Goal: Task Accomplishment & Management: Use online tool/utility

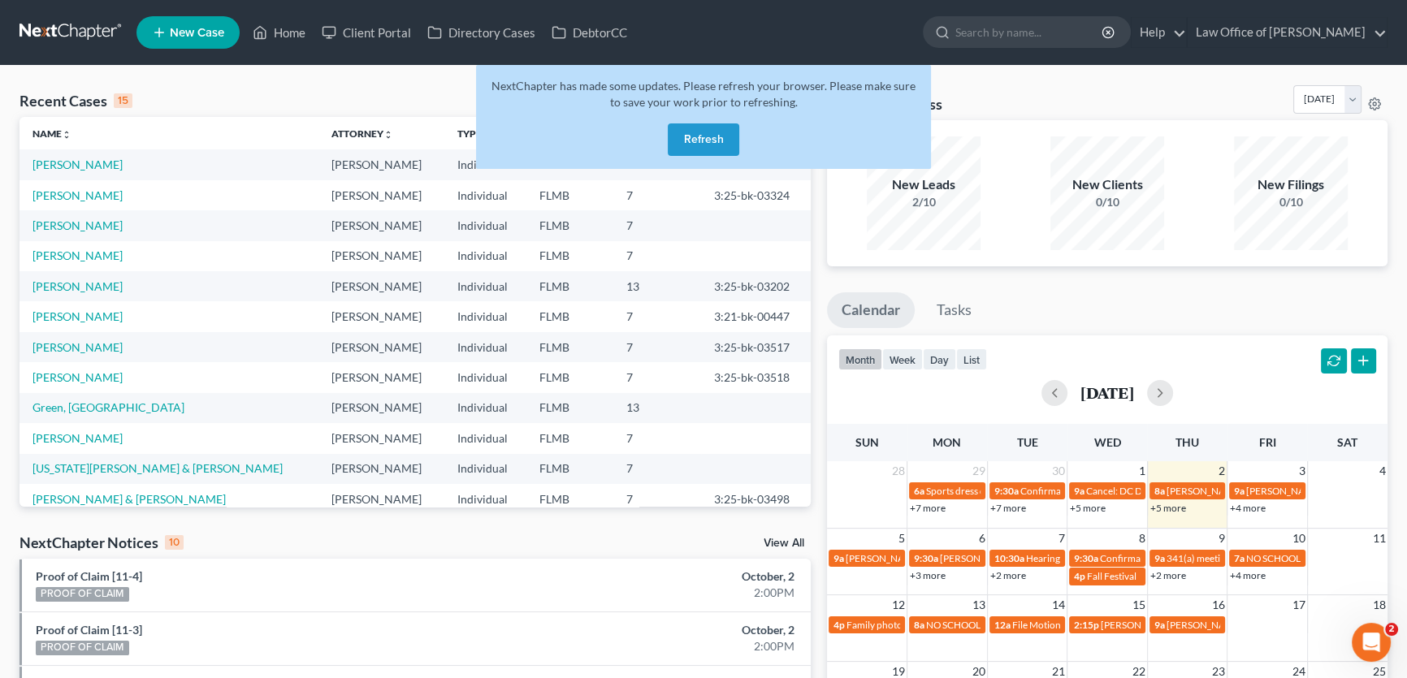
click at [717, 137] on button "Refresh" at bounding box center [703, 139] width 71 height 32
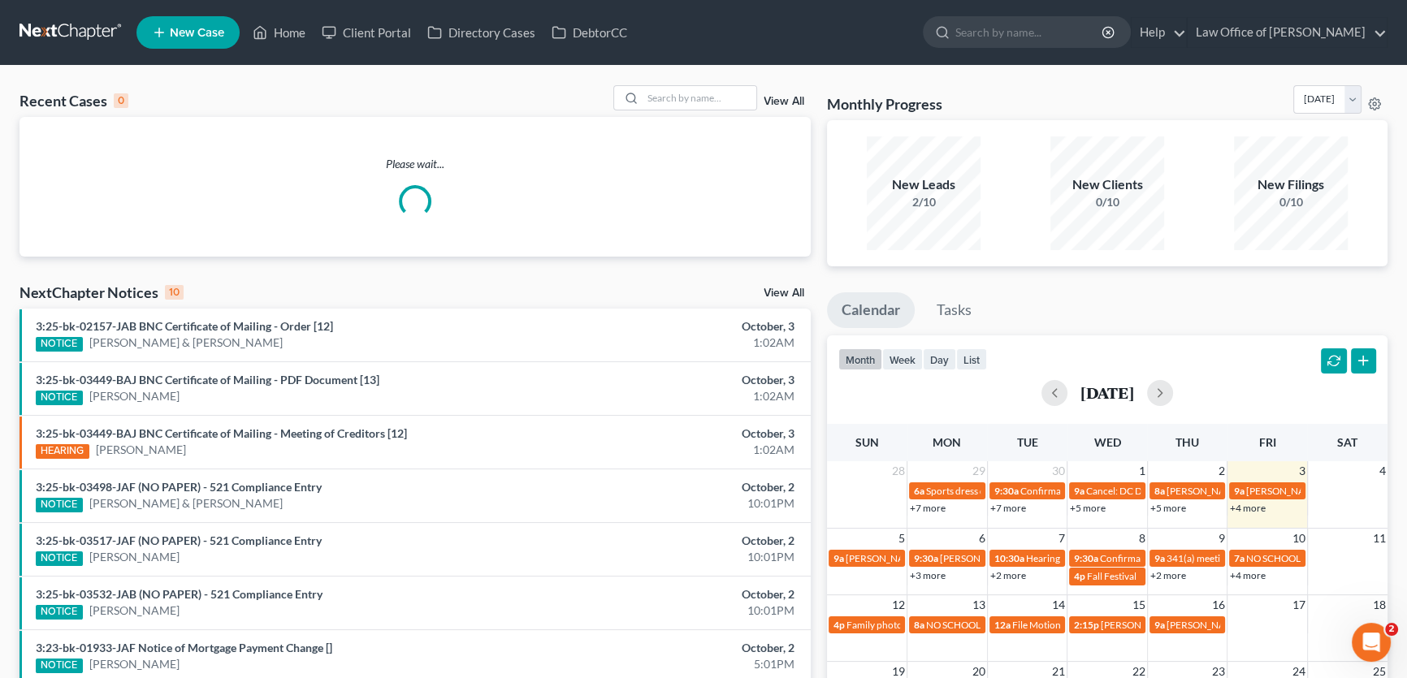
click at [1239, 508] on link "+4 more" at bounding box center [1248, 508] width 36 height 12
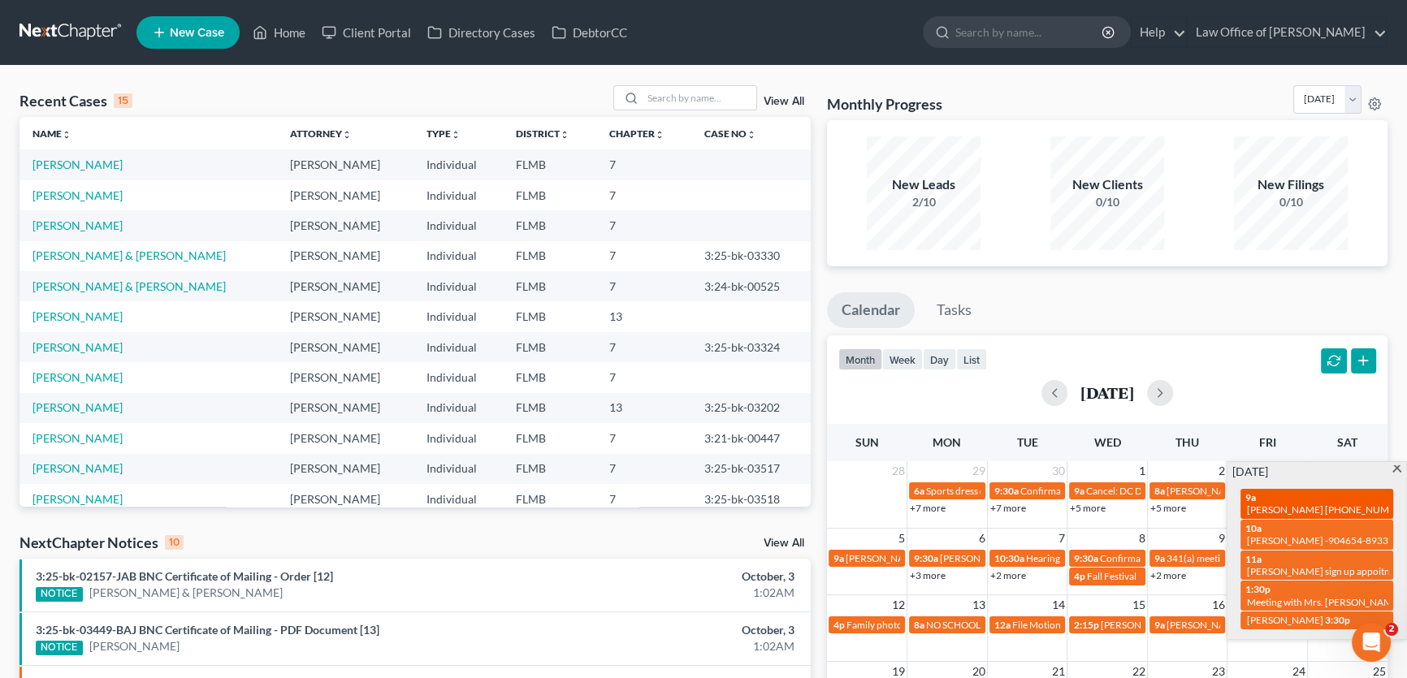
click at [1283, 504] on span "[PERSON_NAME] [PHONE_NUMBER]" at bounding box center [1329, 510] width 164 height 12
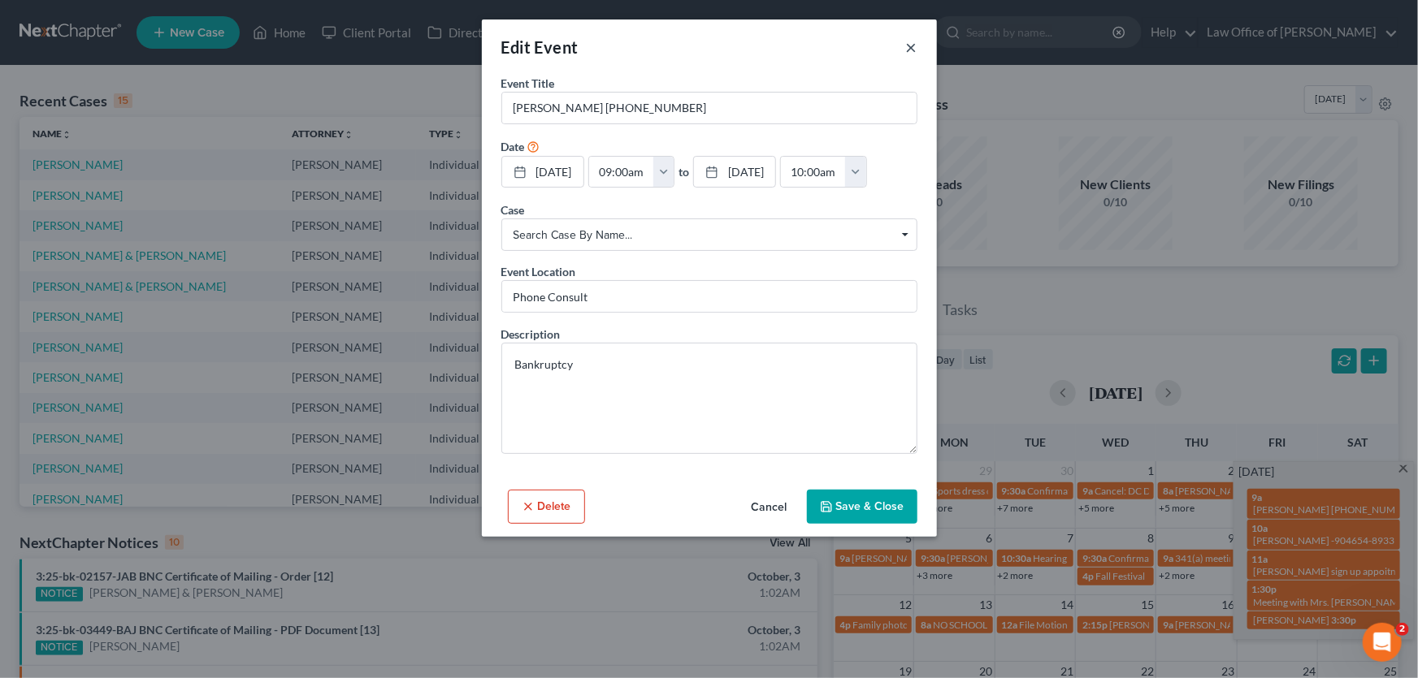
click at [911, 48] on button "×" at bounding box center [911, 46] width 11 height 19
